Goal: Navigation & Orientation: Find specific page/section

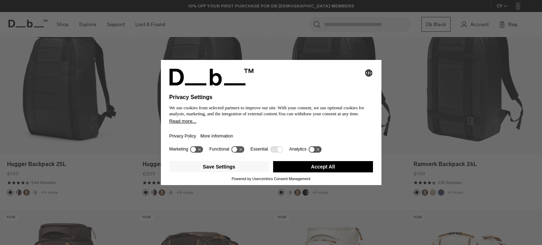
drag, startPoint x: 236, startPoint y: 149, endPoint x: 203, endPoint y: 150, distance: 33.2
click at [236, 149] on icon at bounding box center [234, 149] width 5 height 5
click at [192, 150] on icon at bounding box center [193, 149] width 5 height 5
click at [195, 149] on icon at bounding box center [196, 149] width 13 height 7
click at [310, 149] on icon at bounding box center [311, 149] width 5 height 5
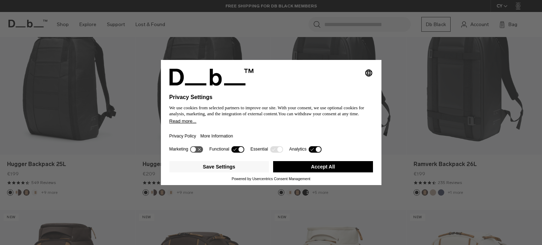
click at [311, 149] on g at bounding box center [314, 149] width 13 height 7
click at [236, 150] on icon at bounding box center [237, 149] width 13 height 7
click at [234, 171] on button "Save Settings" at bounding box center [219, 166] width 100 height 11
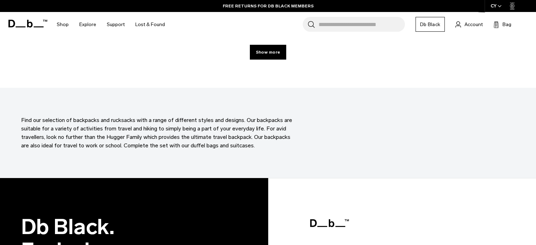
scroll to position [2120, 0]
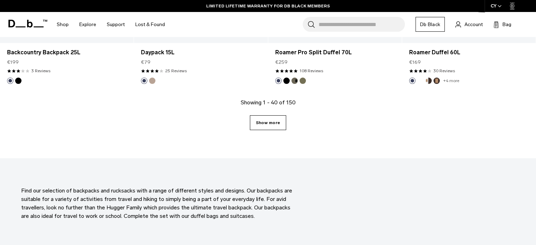
click at [269, 128] on link "Show more" at bounding box center [268, 122] width 36 height 15
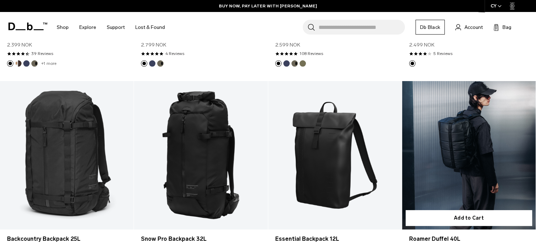
scroll to position [2790, 0]
